Goal: Task Accomplishment & Management: Complete application form

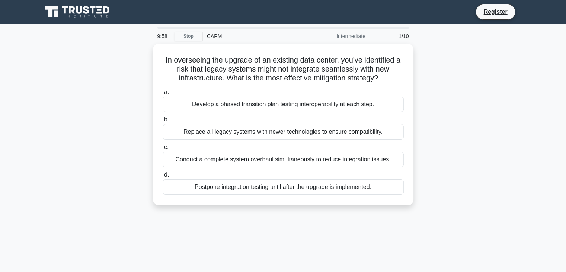
drag, startPoint x: 0, startPoint y: 0, endPoint x: 121, endPoint y: 60, distance: 134.8
click at [121, 60] on div "In overseeing the upgrade of an existing data center, you've identified a risk …" at bounding box center [283, 129] width 491 height 170
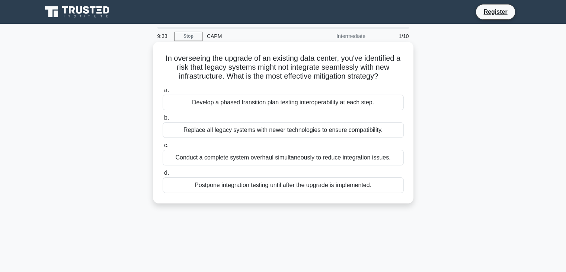
click at [370, 109] on div "Develop a phased transition plan testing interoperability at each step." at bounding box center [283, 103] width 241 height 16
click at [163, 93] on input "a. Develop a phased transition plan testing interoperability at each step." at bounding box center [163, 90] width 0 height 5
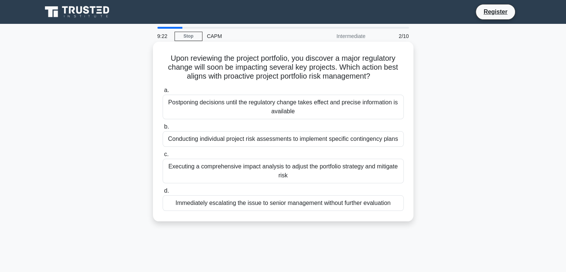
click at [384, 57] on h5 "Upon reviewing the project portfolio, you discover a major regulatory change wi…" at bounding box center [283, 68] width 243 height 28
click at [379, 143] on div "Conducting individual project risk assessments to implement specific contingenc…" at bounding box center [283, 139] width 241 height 16
click at [163, 129] on input "b. Conducting individual project risk assessments to implement specific conting…" at bounding box center [163, 126] width 0 height 5
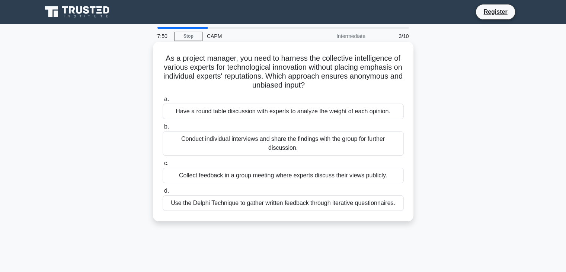
click at [316, 201] on div "Use the Delphi Technique to gather written feedback through iterative questionn…" at bounding box center [283, 203] width 241 height 16
click at [163, 193] on input "d. Use the Delphi Technique to gather written feedback through iterative questi…" at bounding box center [163, 190] width 0 height 5
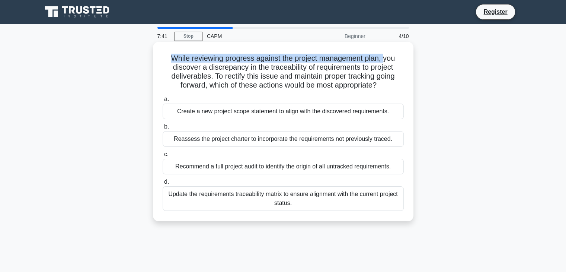
drag, startPoint x: 168, startPoint y: 55, endPoint x: 386, endPoint y: 61, distance: 217.4
click at [386, 61] on h5 "While reviewing progress against the project management plan, you discover a di…" at bounding box center [283, 72] width 243 height 36
click at [264, 58] on h5 "While reviewing progress against the project management plan, you discover a di…" at bounding box center [283, 72] width 243 height 36
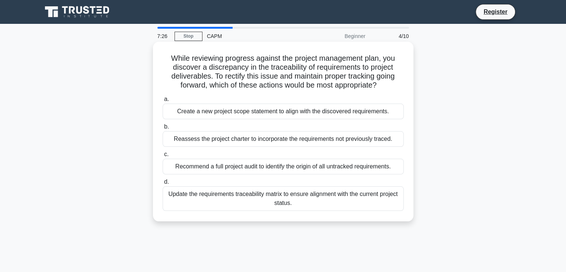
click at [229, 66] on h5 "While reviewing progress against the project management plan, you discover a di…" at bounding box center [283, 72] width 243 height 36
click at [362, 139] on div "Reassess the project charter to incorporate the requirements not previously tra…" at bounding box center [283, 139] width 241 height 16
click at [163, 129] on input "b. Reassess the project charter to incorporate the requirements not previously …" at bounding box center [163, 126] width 0 height 5
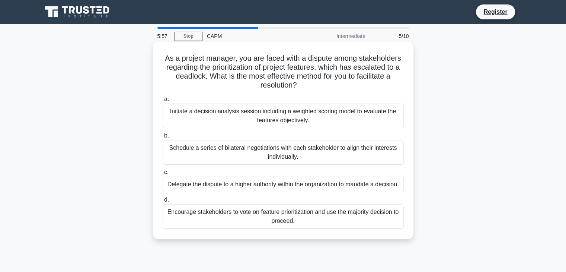
click at [259, 120] on div "Initiate a decision analysis session including a weighted scoring model to eval…" at bounding box center [283, 115] width 241 height 25
click at [163, 102] on input "a. Initiate a decision analysis session including a weighted scoring model to e…" at bounding box center [163, 99] width 0 height 5
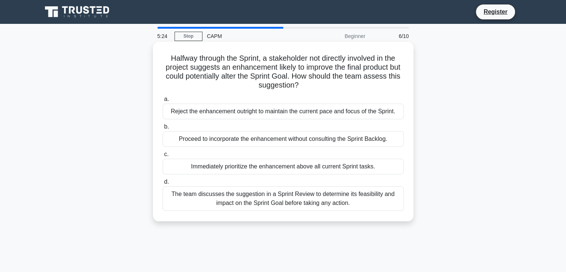
click at [316, 197] on div "The team discusses the suggestion in a Sprint Review to determine its feasibili…" at bounding box center [283, 198] width 241 height 25
click at [163, 184] on input "d. The team discusses the suggestion in a Sprint Review to determine its feasib…" at bounding box center [163, 181] width 0 height 5
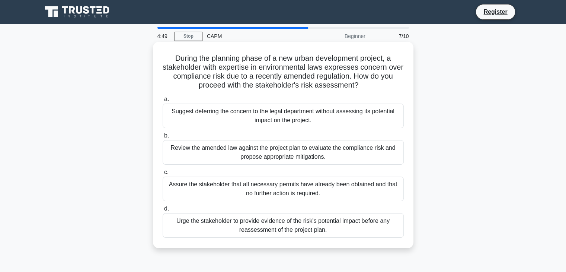
click at [304, 154] on div "Review the amended law against the project plan to evaluate the compliance risk…" at bounding box center [283, 152] width 241 height 25
click at [163, 138] on input "b. Review the amended law against the project plan to evaluate the compliance r…" at bounding box center [163, 135] width 0 height 5
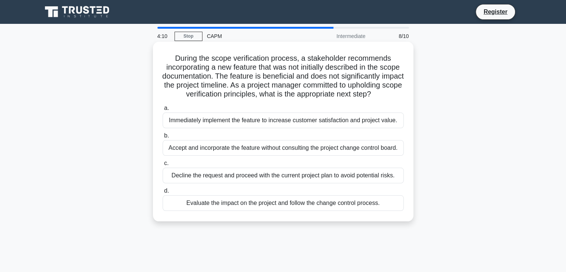
click at [279, 207] on div "Evaluate the impact on the project and follow the change control process." at bounding box center [283, 203] width 241 height 16
click at [163, 193] on input "d. Evaluate the impact on the project and follow the change control process." at bounding box center [163, 190] width 0 height 5
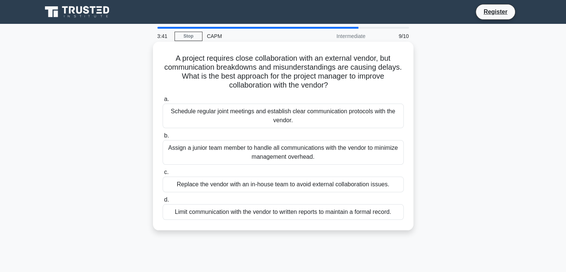
click at [344, 106] on div "Schedule regular joint meetings and establish clear communication protocols wit…" at bounding box center [283, 115] width 241 height 25
click at [163, 102] on input "a. Schedule regular joint meetings and establish clear communication protocols …" at bounding box center [163, 99] width 0 height 5
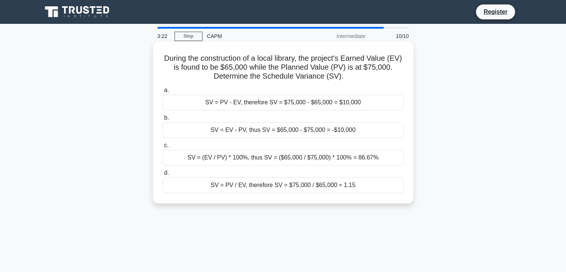
click at [330, 153] on div "SV = (EV / PV) * 100%, thus SV = ($65,000 / $75,000) * 100% = 86.67%" at bounding box center [283, 158] width 241 height 16
click at [163, 148] on input "c. SV = (EV / PV) * 100%, thus SV = ($65,000 / $75,000) * 100% = 86.67%" at bounding box center [163, 145] width 0 height 5
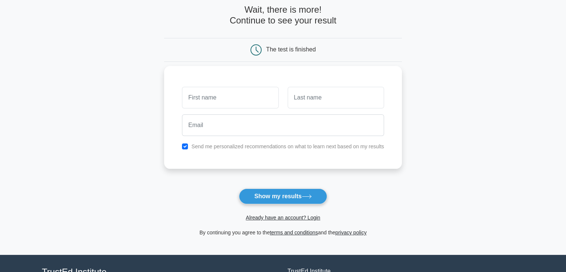
scroll to position [102, 0]
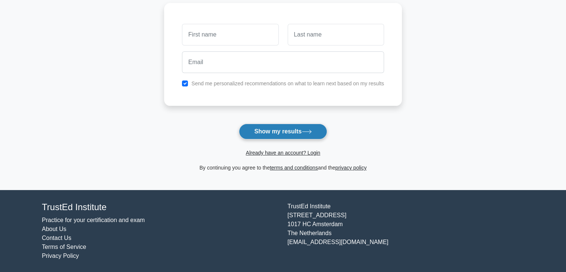
click at [305, 130] on icon at bounding box center [307, 132] width 10 height 4
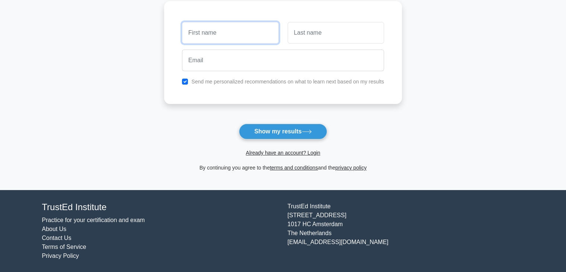
click at [233, 25] on input "text" at bounding box center [230, 33] width 96 height 22
type input "Moath"
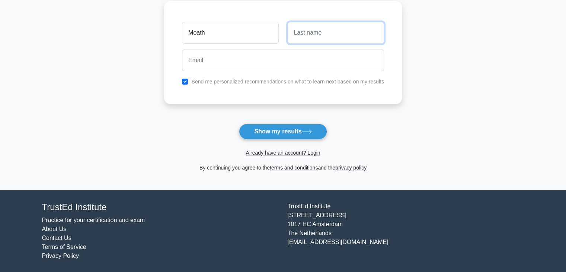
click at [321, 36] on input "text" at bounding box center [336, 33] width 96 height 22
type input "ab"
click at [300, 73] on div at bounding box center [283, 61] width 211 height 28
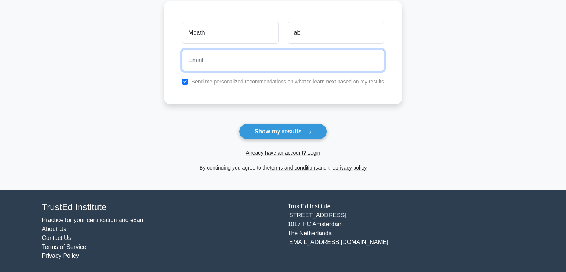
click at [304, 65] on input "email" at bounding box center [283, 61] width 202 height 22
type input "moathabu2001@gmail.com"
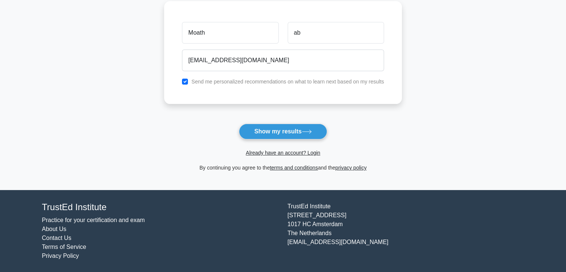
click at [202, 82] on label "Send me personalized recommendations on what to learn next based on my results" at bounding box center [287, 82] width 193 height 6
click at [186, 83] on input "checkbox" at bounding box center [185, 82] width 6 height 6
checkbox input "false"
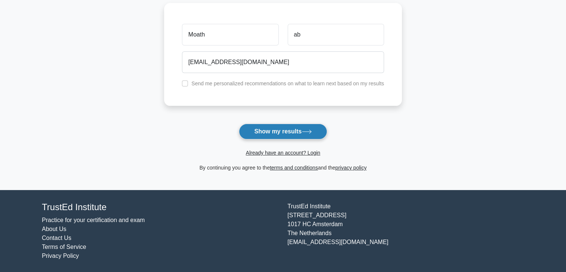
click at [296, 133] on button "Show my results" at bounding box center [283, 132] width 88 height 16
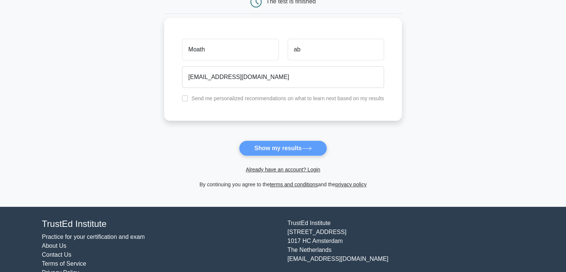
scroll to position [34, 0]
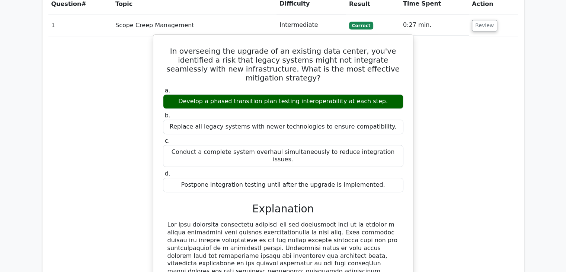
scroll to position [521, 0]
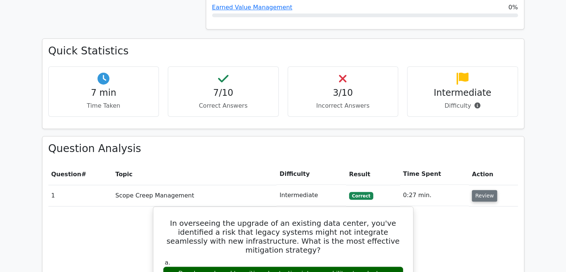
click at [484, 190] on button "Review" at bounding box center [484, 196] width 25 height 12
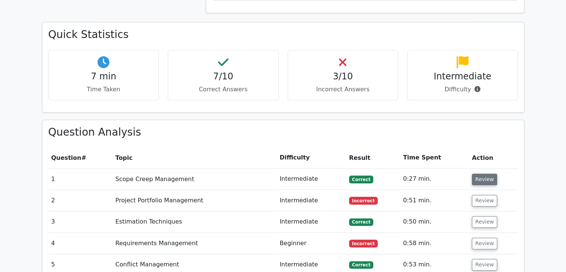
scroll to position [633, 0]
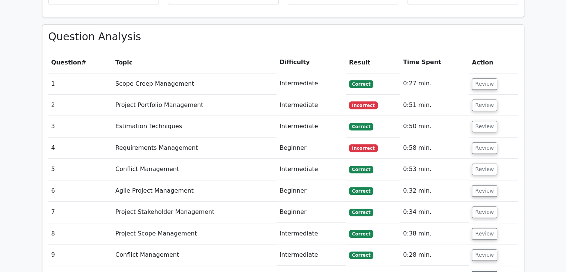
click at [485, 271] on button "Review" at bounding box center [484, 277] width 25 height 12
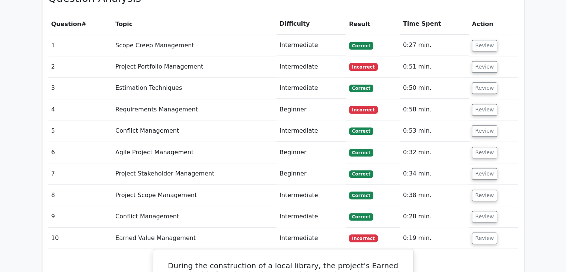
scroll to position [670, 0]
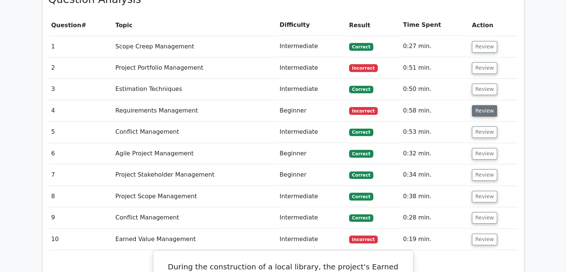
click at [489, 105] on button "Review" at bounding box center [484, 111] width 25 height 12
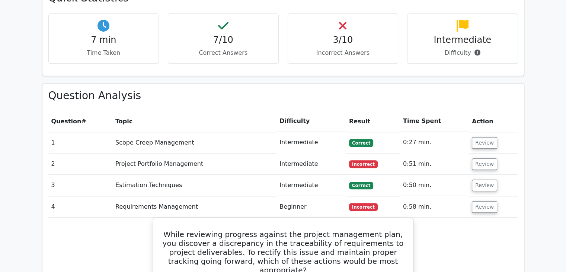
scroll to position [558, 0]
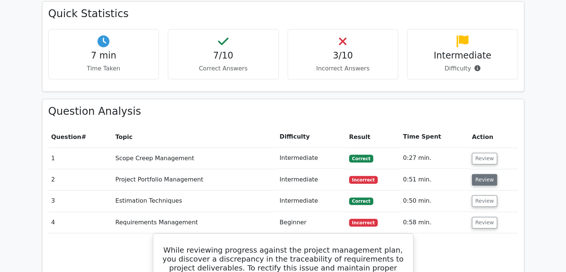
click at [489, 174] on button "Review" at bounding box center [484, 180] width 25 height 12
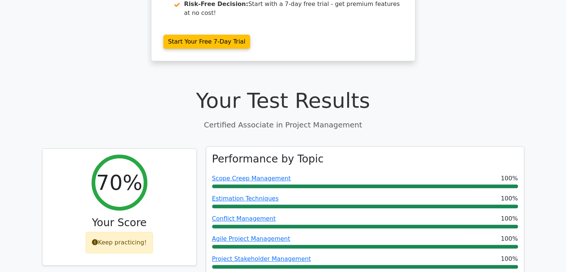
scroll to position [186, 0]
